Goal: Browse casually

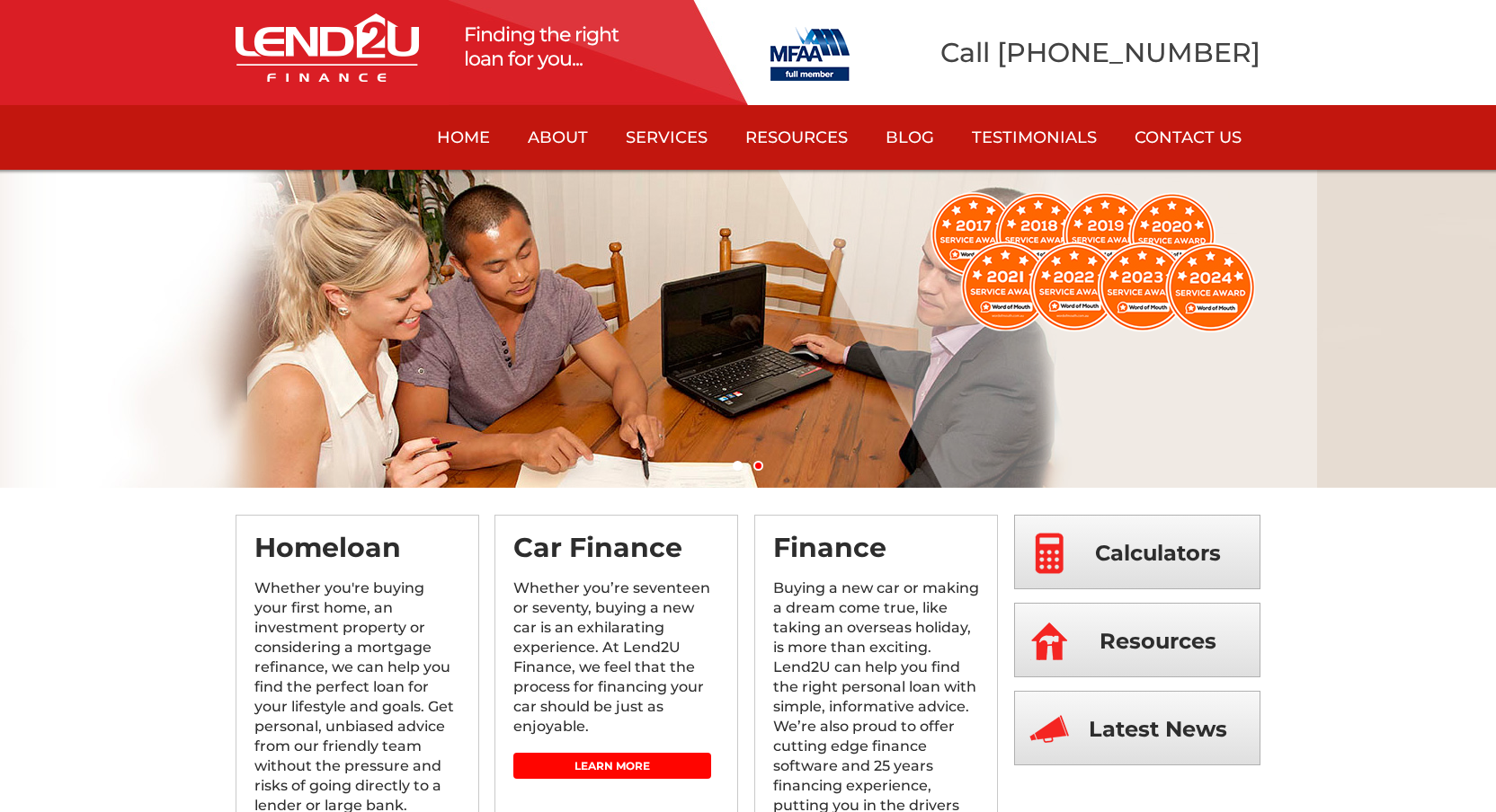
drag, startPoint x: 304, startPoint y: 311, endPoint x: 784, endPoint y: 299, distance: 480.1
click at [776, 299] on li at bounding box center [748, 329] width 1496 height 318
drag, startPoint x: 684, startPoint y: 305, endPoint x: 456, endPoint y: 303, distance: 228.0
click at [456, 303] on li at bounding box center [748, 329] width 1496 height 318
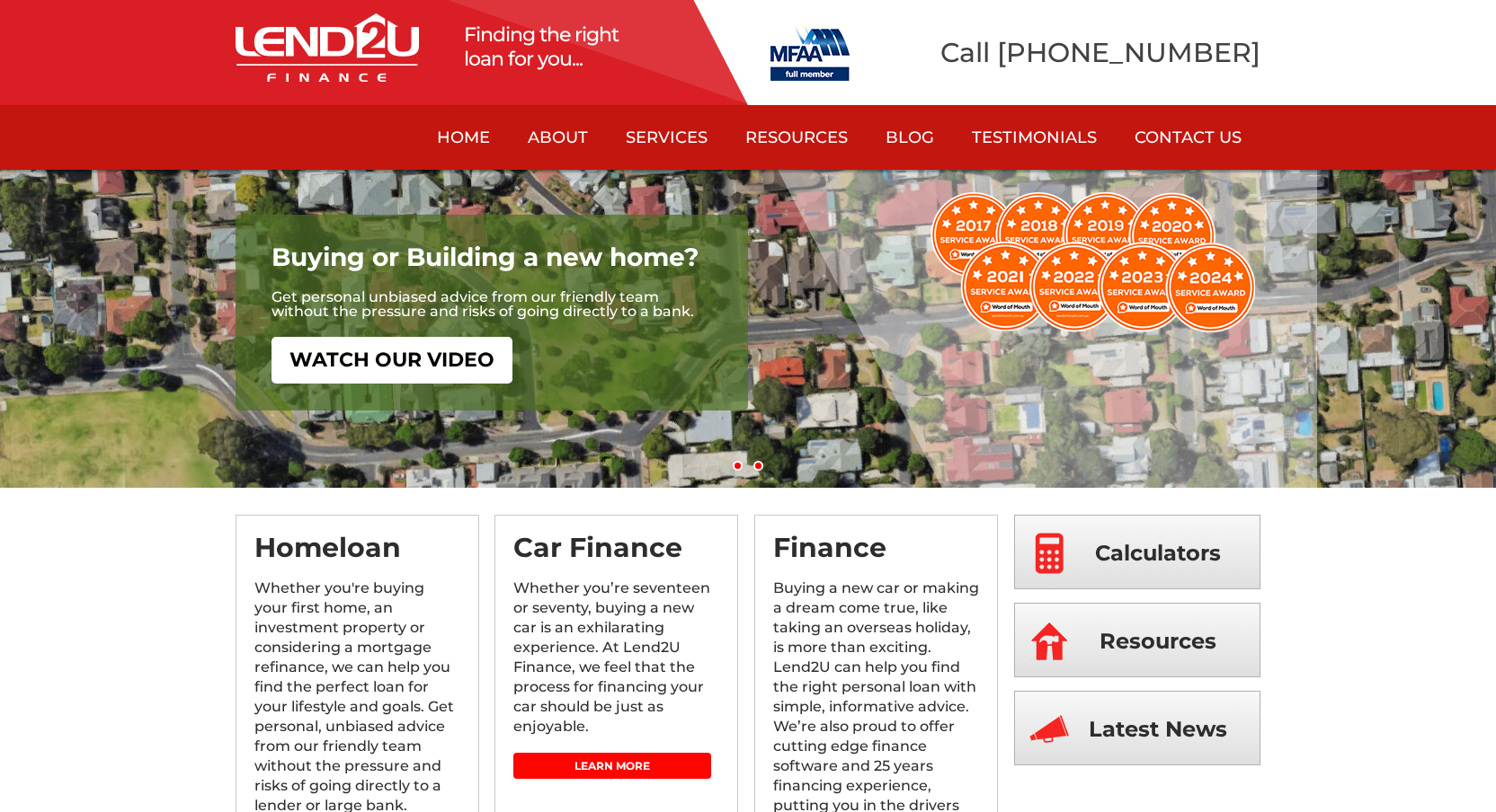
click at [760, 468] on link "2" at bounding box center [758, 466] width 10 height 10
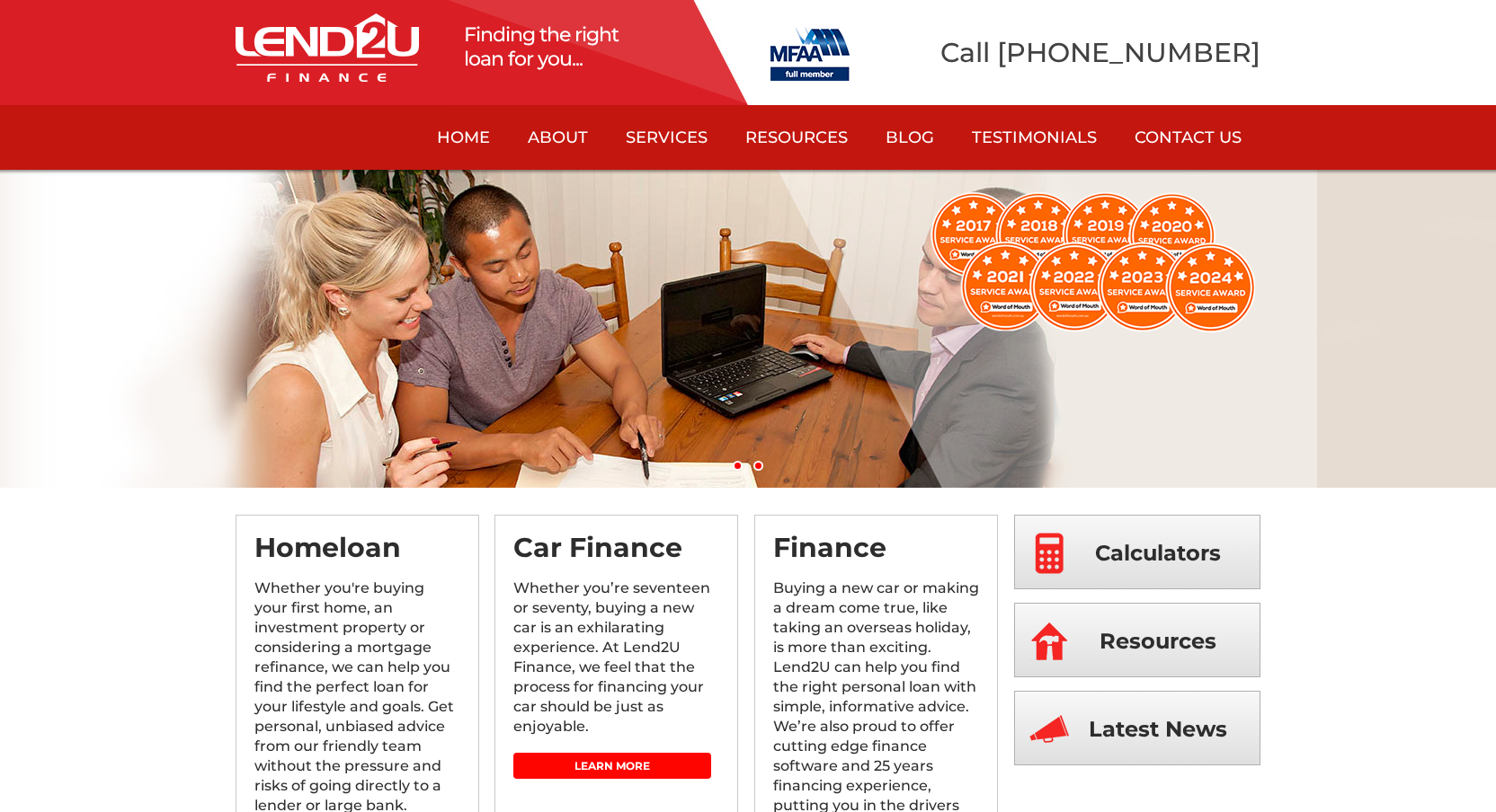
click at [737, 468] on link "1" at bounding box center [737, 466] width 10 height 10
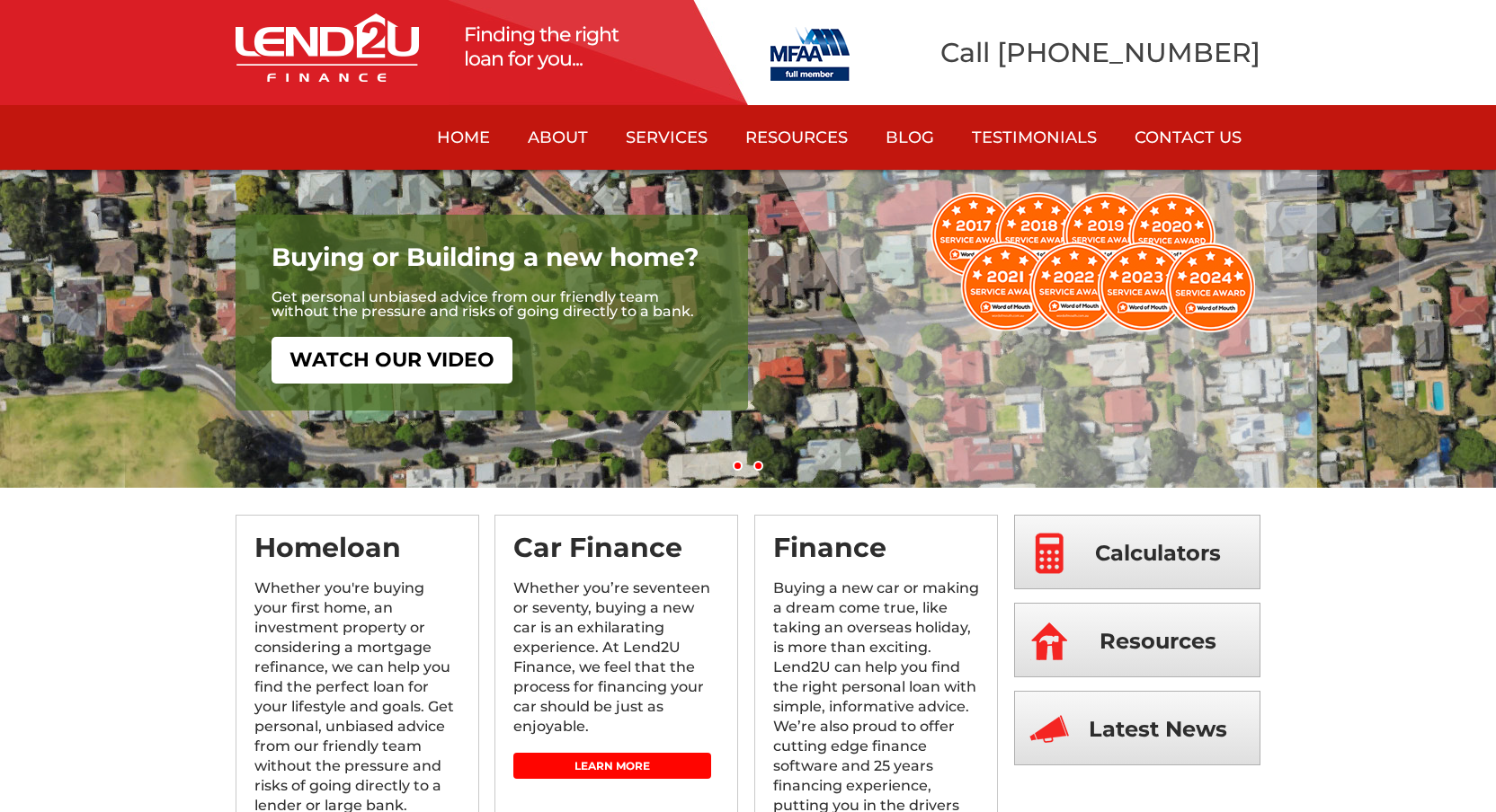
click at [759, 467] on link "2" at bounding box center [758, 466] width 10 height 10
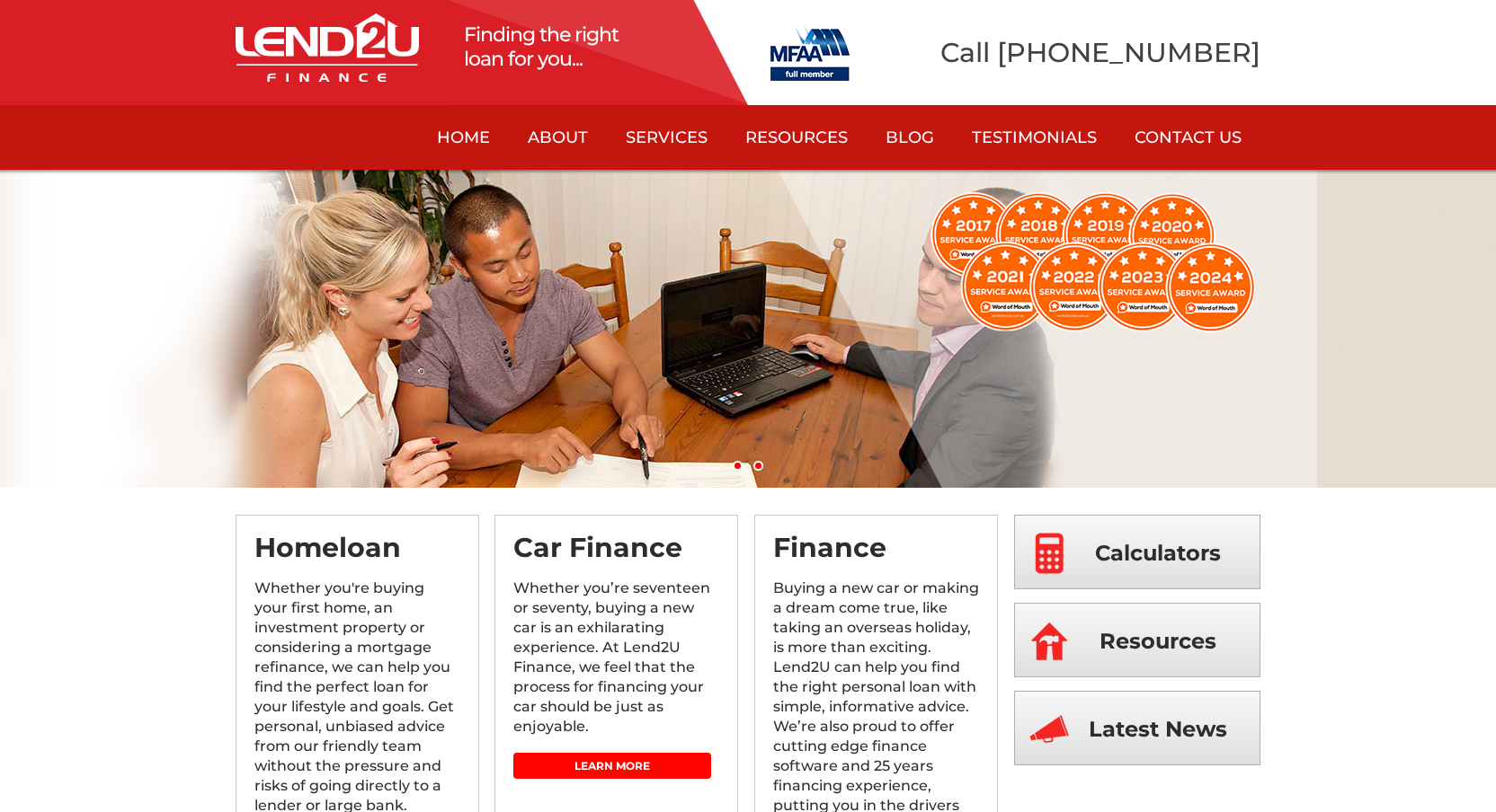
click at [738, 462] on link "1" at bounding box center [737, 466] width 10 height 10
